Goal: Go to known website: Access a specific website the user already knows

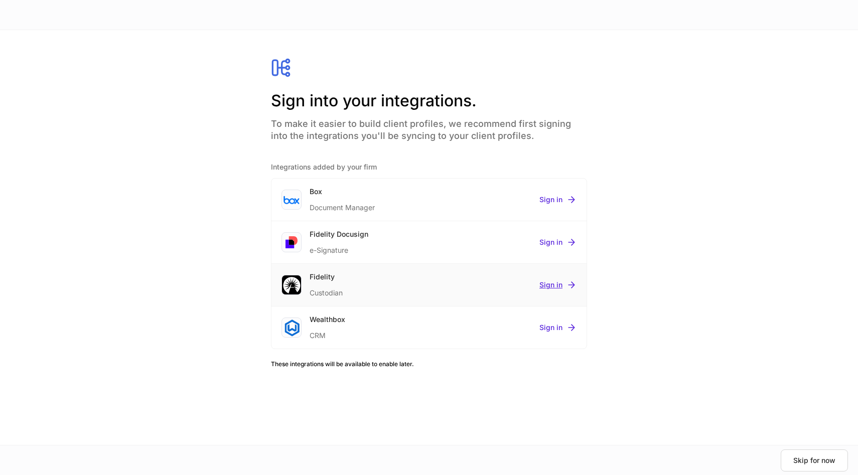
click at [551, 284] on div "Sign in" at bounding box center [557, 285] width 37 height 10
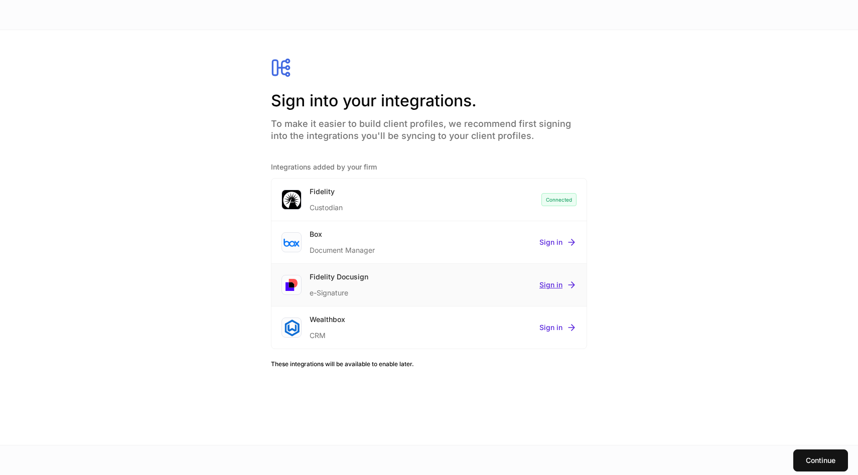
click at [570, 283] on icon "submit" at bounding box center [571, 285] width 10 height 10
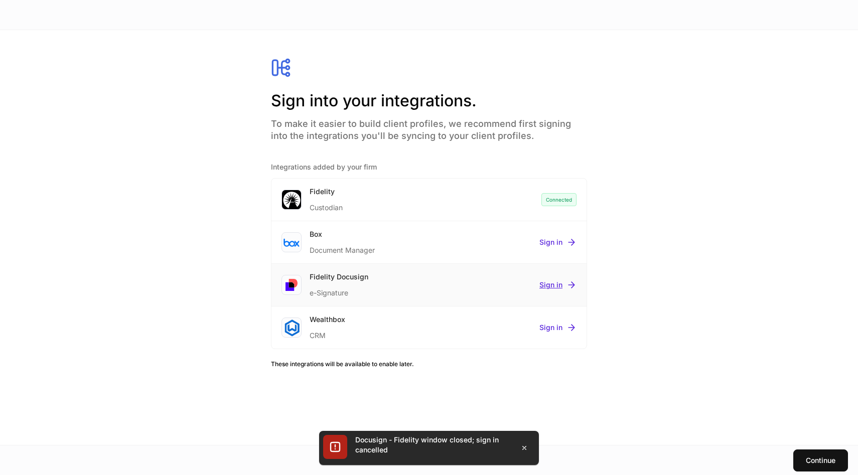
click at [558, 280] on div "Sign in" at bounding box center [557, 285] width 37 height 10
click at [557, 291] on div "Box Document Manager Sign in" at bounding box center [428, 285] width 315 height 43
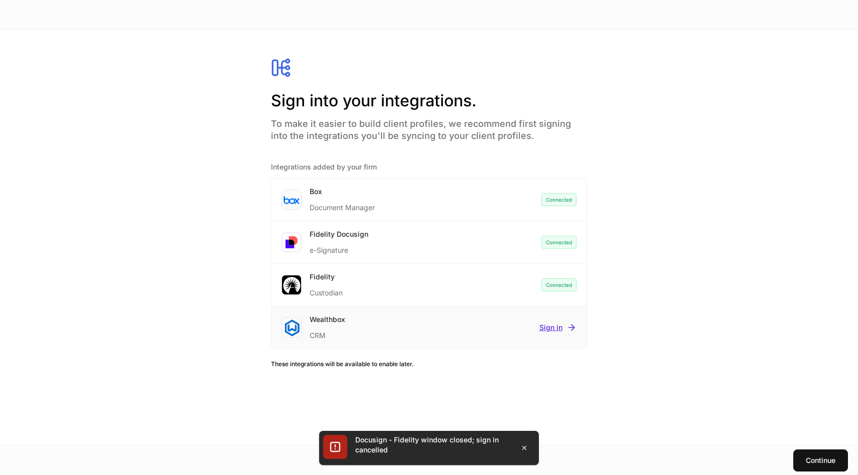
click at [551, 330] on div "Sign in" at bounding box center [557, 328] width 37 height 10
click at [811, 460] on div "Continue" at bounding box center [821, 460] width 30 height 7
